Goal: Information Seeking & Learning: Learn about a topic

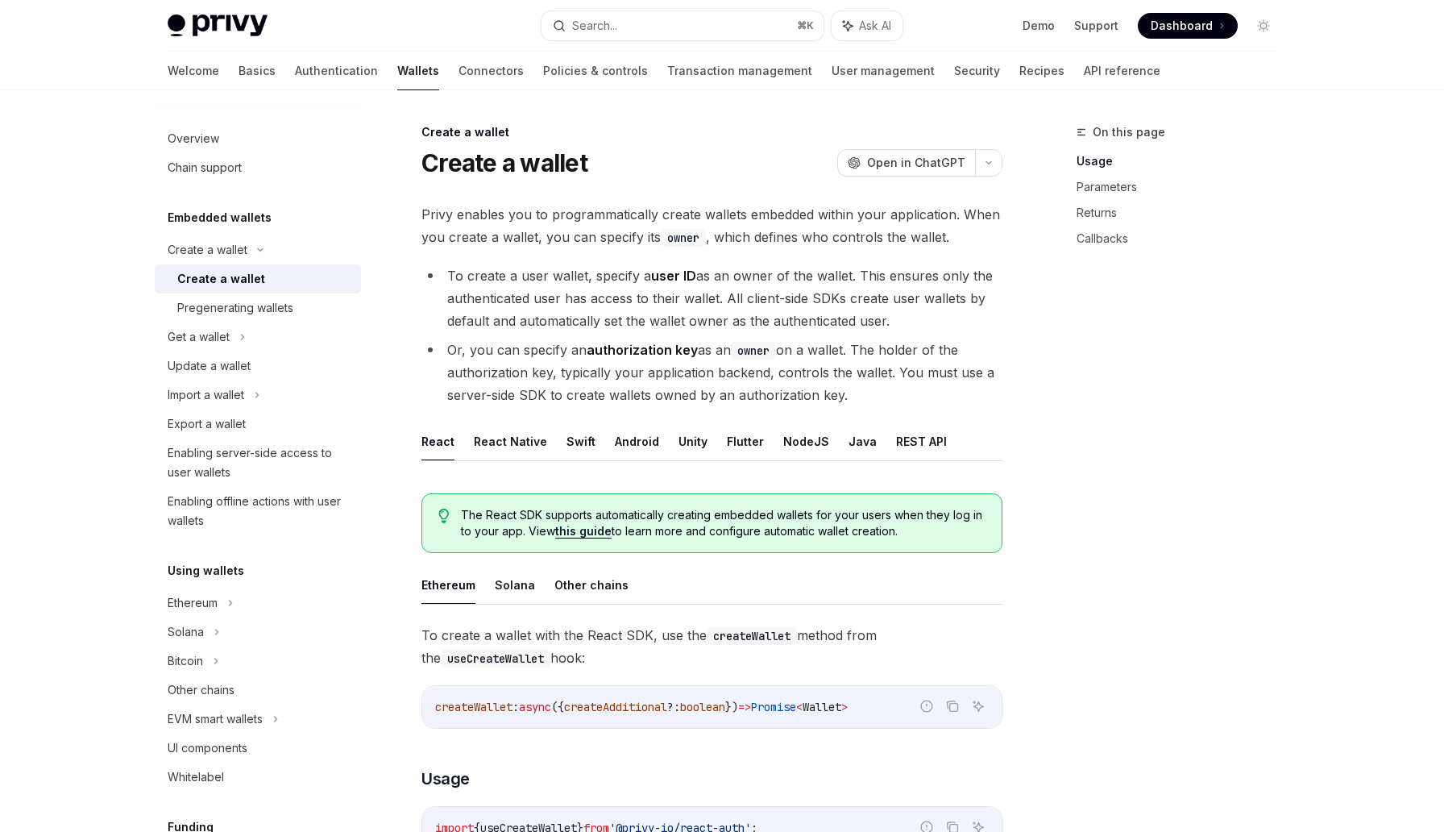
click at [257, 218] on h5 "Embedded wallets" at bounding box center [220, 217] width 104 height 19
click at [214, 135] on div "Overview" at bounding box center [194, 138] width 52 height 19
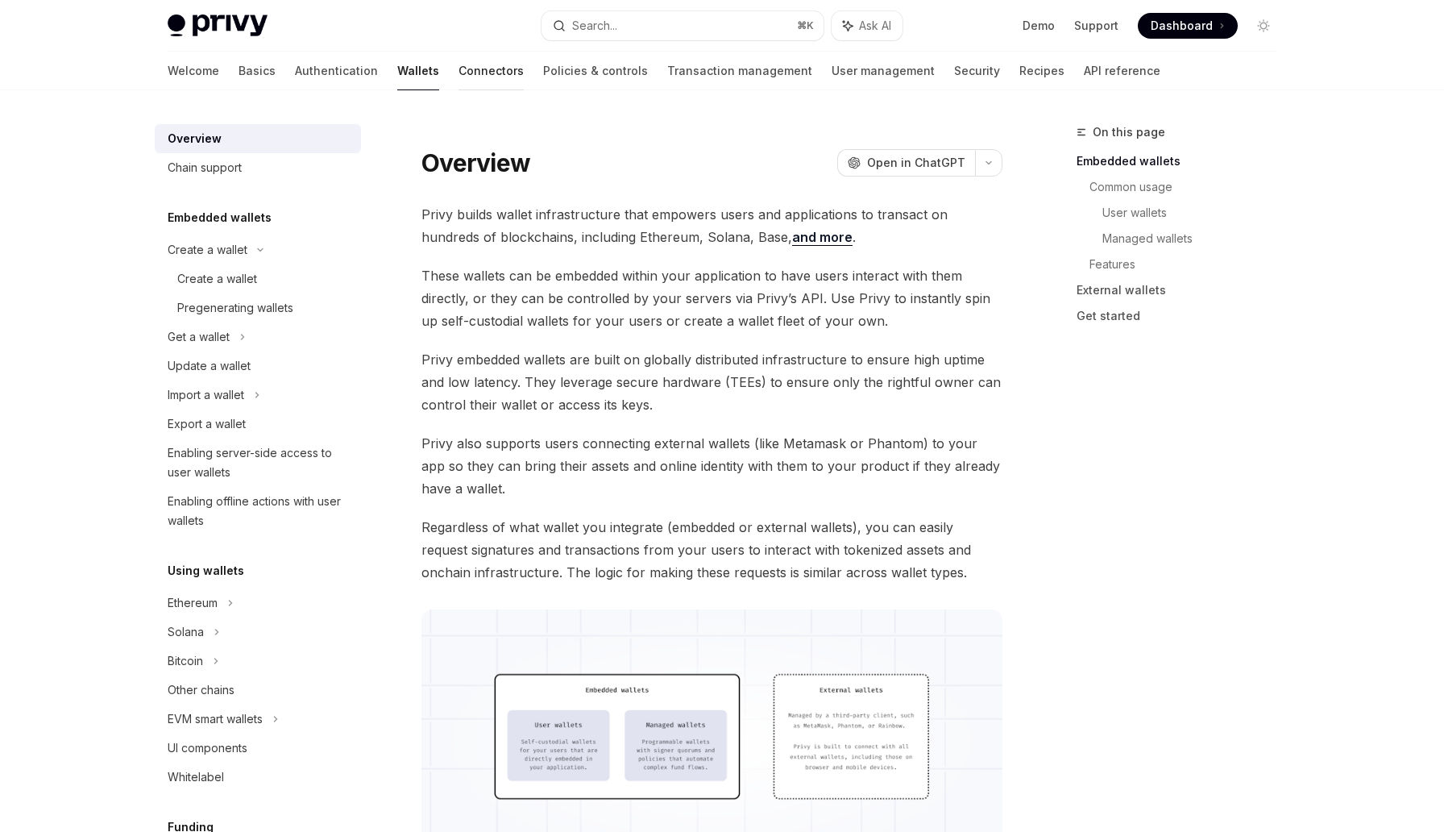
click at [459, 76] on link "Connectors" at bounding box center [491, 71] width 65 height 39
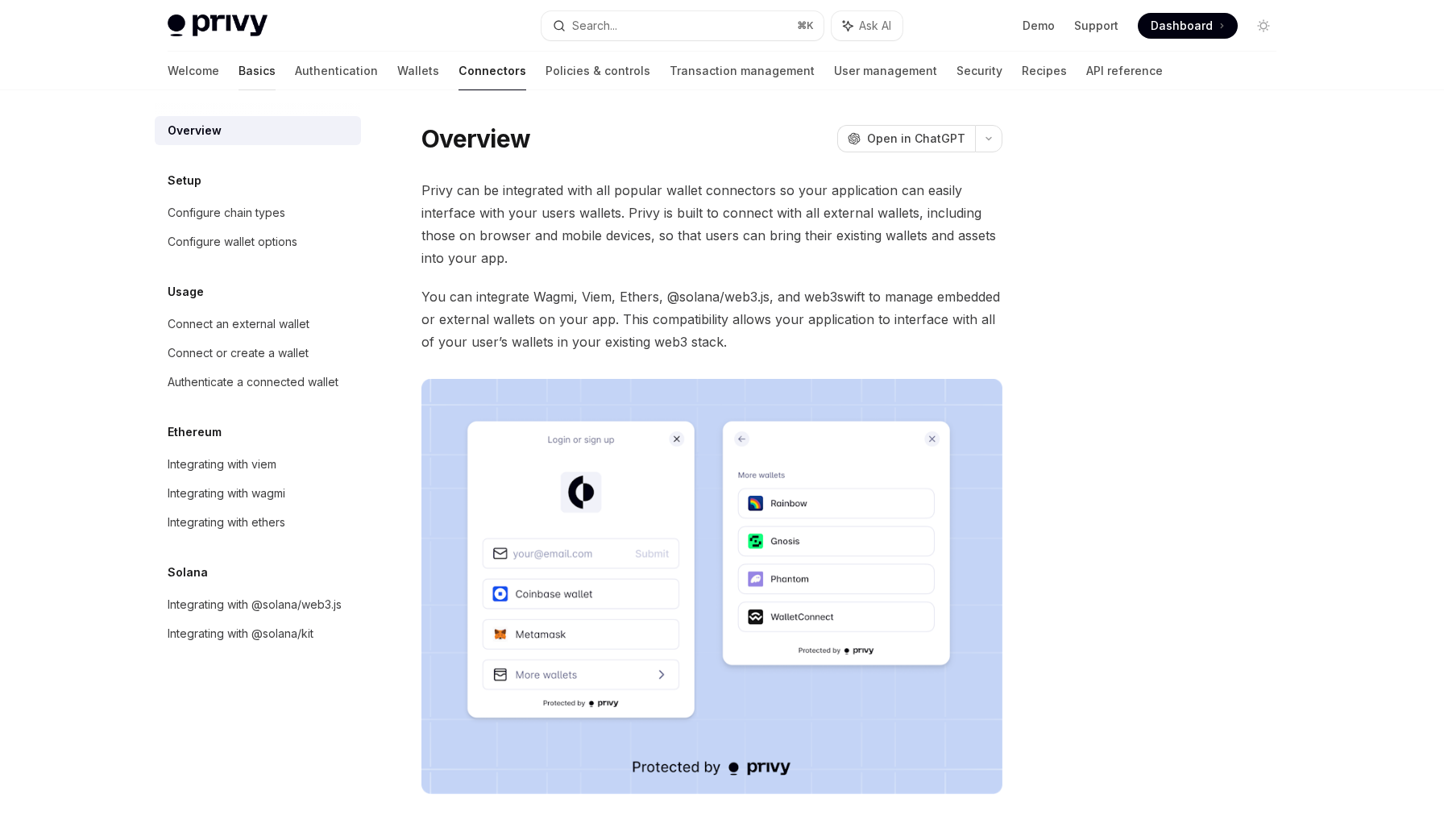
click at [239, 56] on link "Basics" at bounding box center [257, 71] width 37 height 39
type textarea "*"
